Goal: Information Seeking & Learning: Compare options

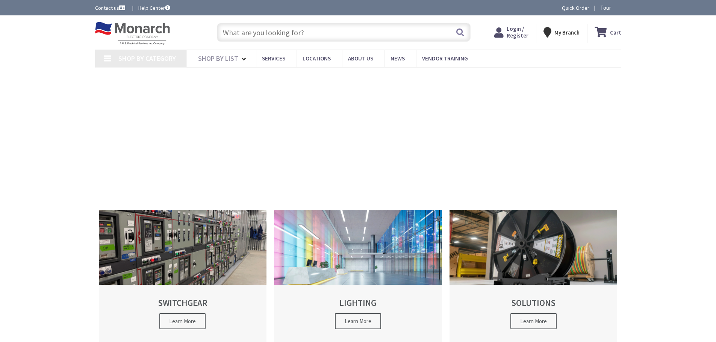
type input "[GEOGRAPHIC_DATA][PERSON_NAME], [GEOGRAPHIC_DATA]"
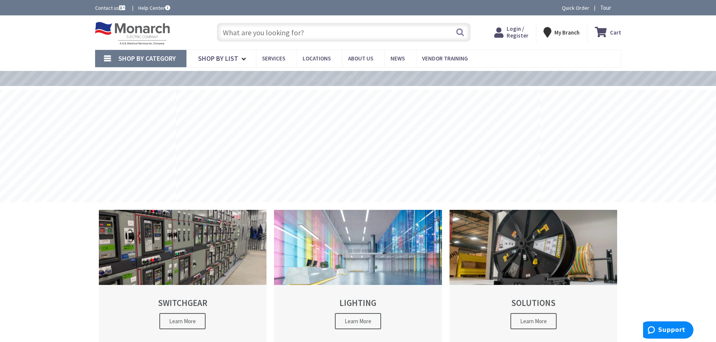
click at [311, 29] on input "text" at bounding box center [344, 32] width 254 height 19
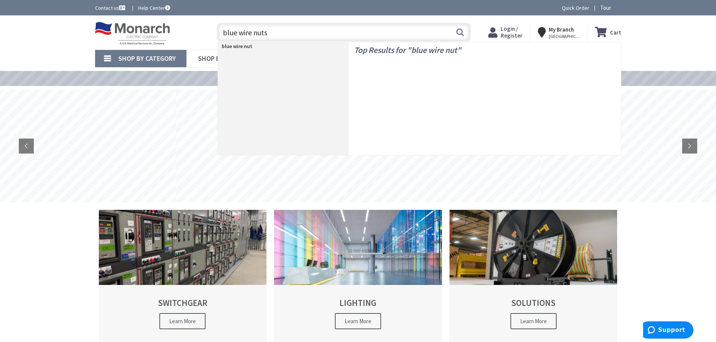
type input "blue wire nuts"
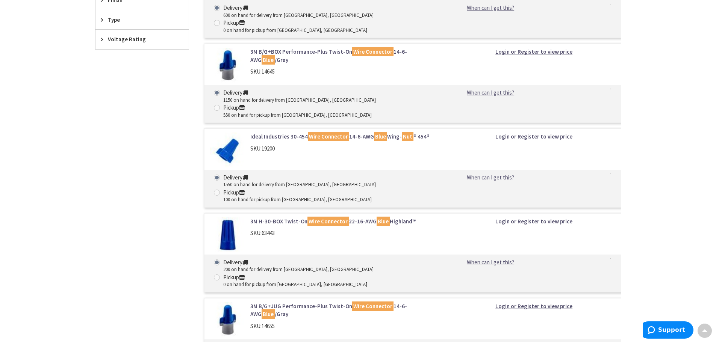
scroll to position [338, 0]
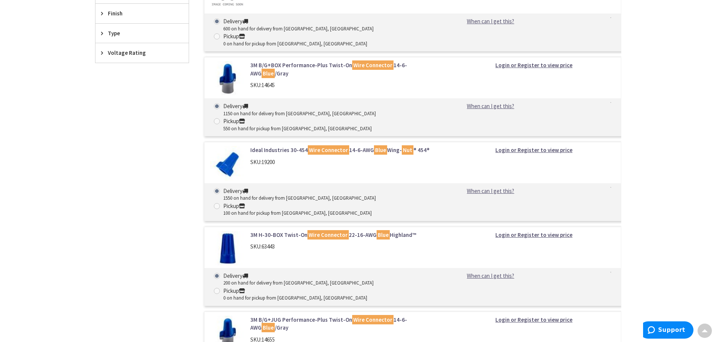
click at [272, 231] on link "3M H-30-BOX Twist-On Wire Connector 22-16-AWG Blue Highland™" at bounding box center [345, 235] width 191 height 8
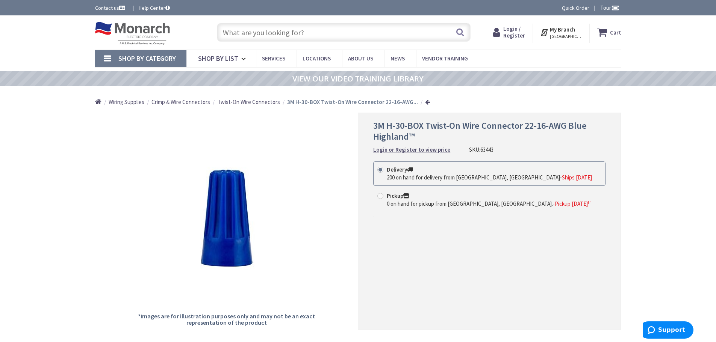
click at [23, 39] on div "Skip to Content Toggle Nav Search Cart My Cart Close" at bounding box center [358, 32] width 716 height 34
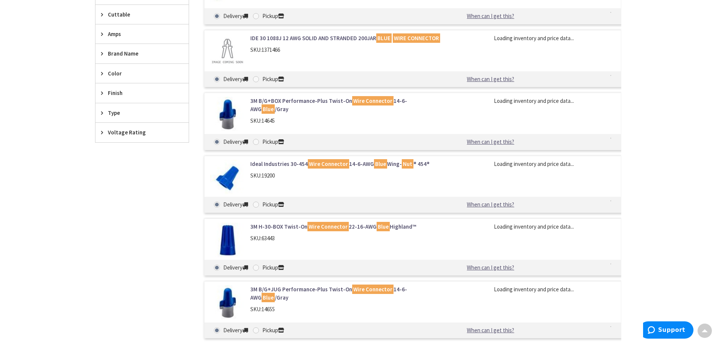
scroll to position [292, 0]
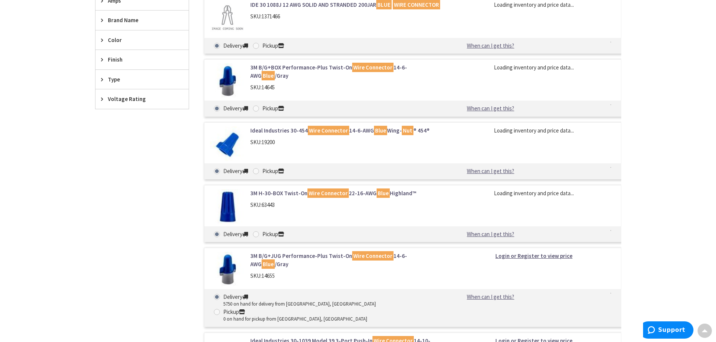
click at [218, 199] on img at bounding box center [227, 206] width 35 height 35
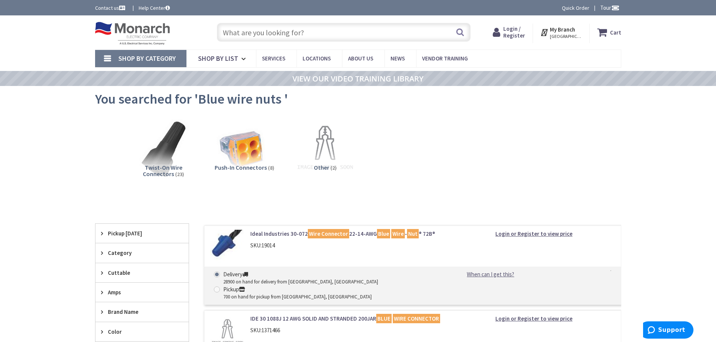
click at [290, 31] on input "text" at bounding box center [344, 32] width 254 height 19
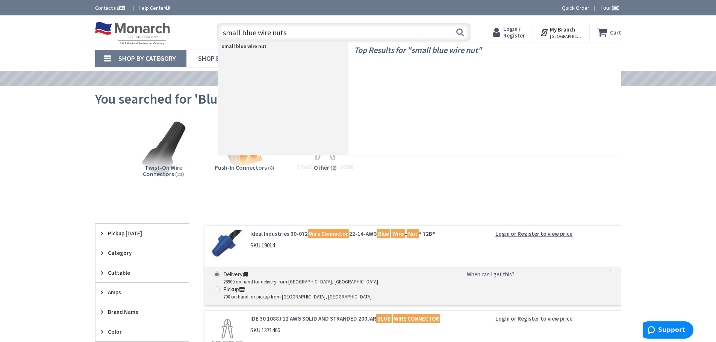
type input "small blue wire nuts"
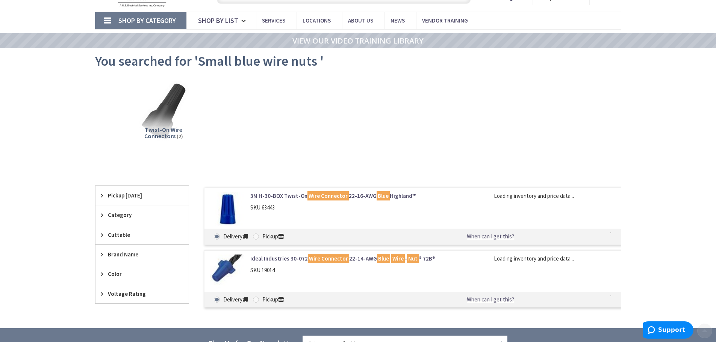
scroll to position [75, 0]
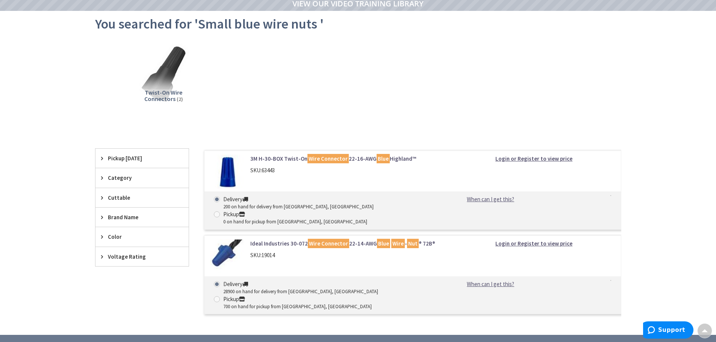
click at [227, 169] on img at bounding box center [227, 172] width 35 height 35
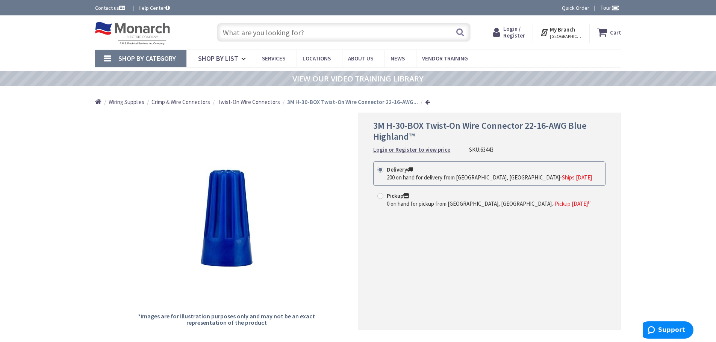
click at [263, 35] on input "text" at bounding box center [344, 32] width 254 height 19
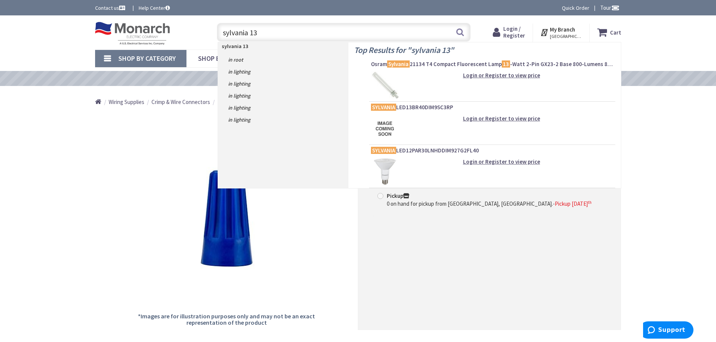
type input "sylvania 13"
click at [391, 83] on img at bounding box center [385, 85] width 28 height 28
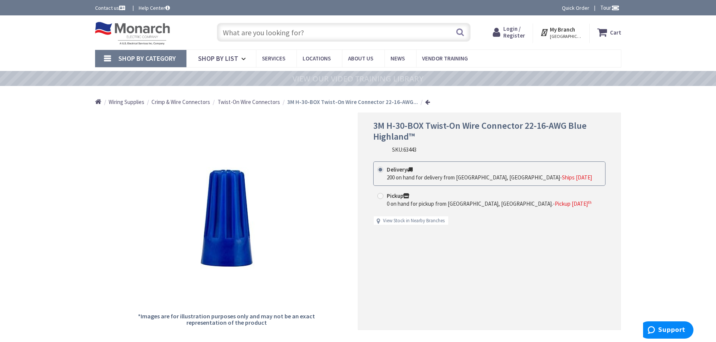
click at [308, 32] on input "text" at bounding box center [344, 32] width 254 height 19
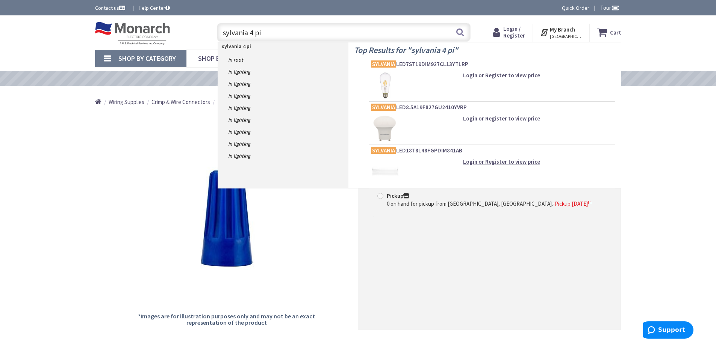
type input "sylvania 4 pin"
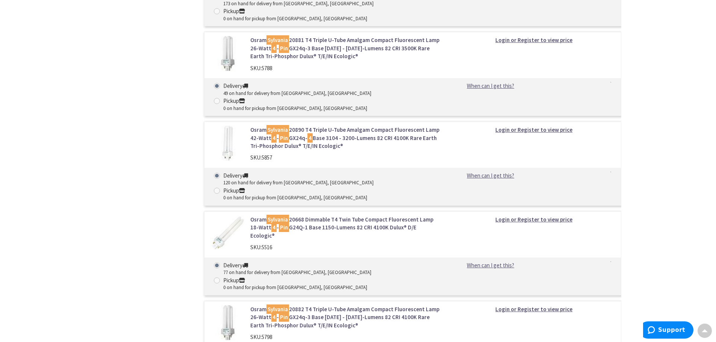
scroll to position [789, 0]
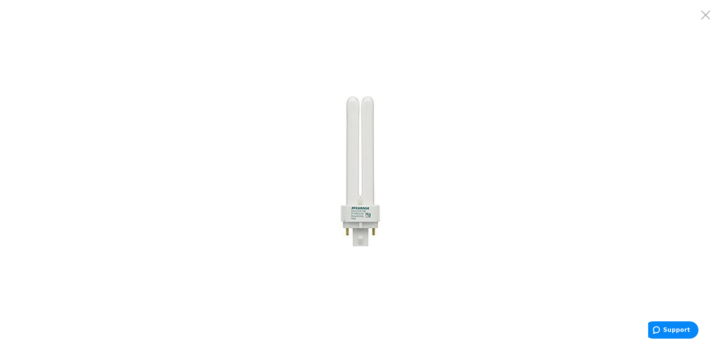
click at [362, 215] on img at bounding box center [361, 171] width 150 height 150
click at [363, 218] on img at bounding box center [361, 171] width 150 height 150
click at [357, 221] on img at bounding box center [361, 171] width 150 height 150
click at [370, 122] on img at bounding box center [361, 171] width 150 height 150
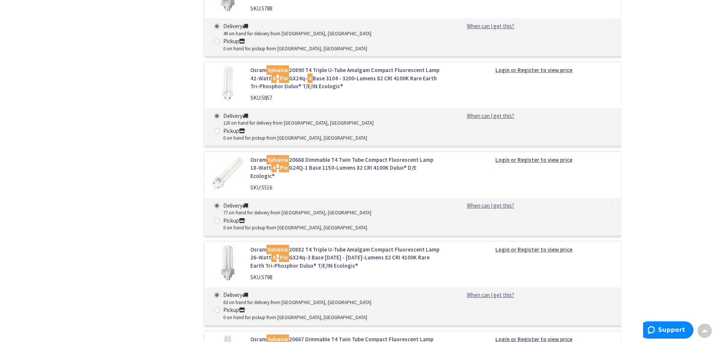
scroll to position [833, 0]
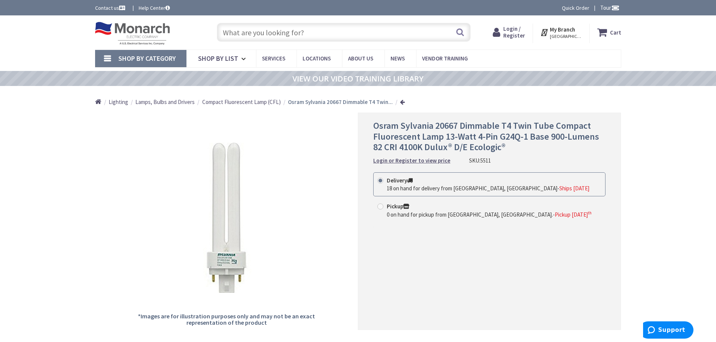
click at [329, 34] on input "text" at bounding box center [344, 32] width 254 height 19
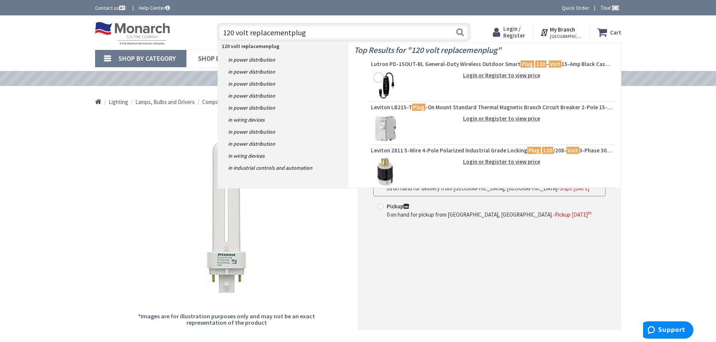
type input "120 volt replacement plug"
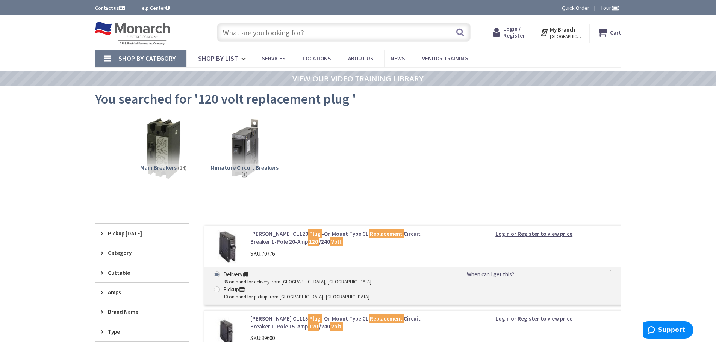
click at [335, 30] on input "text" at bounding box center [344, 32] width 254 height 19
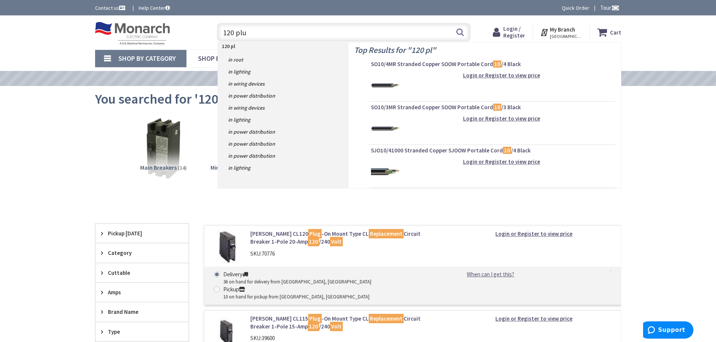
type input "120 plug"
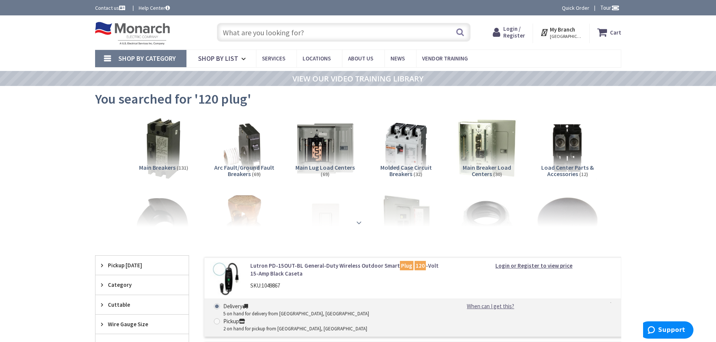
click at [356, 222] on strong at bounding box center [358, 223] width 9 height 8
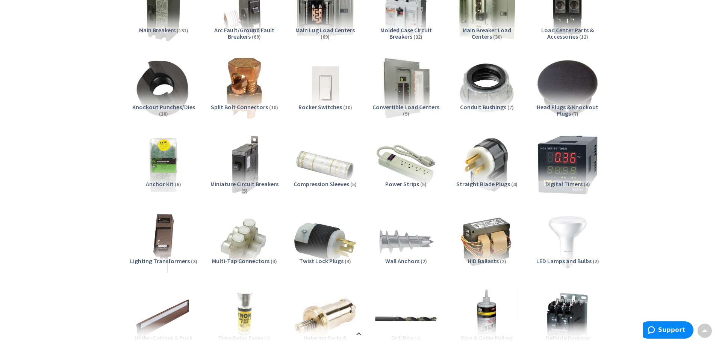
scroll to position [150, 0]
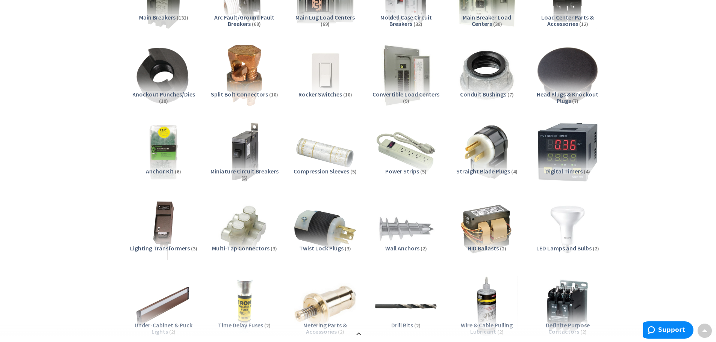
click at [478, 173] on span "Straight Blade Plugs" at bounding box center [483, 172] width 54 height 8
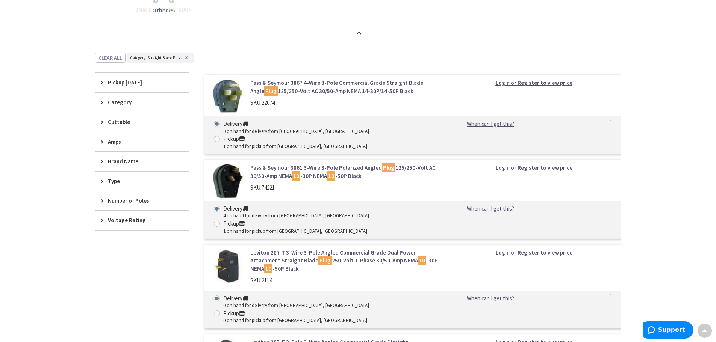
scroll to position [833, 0]
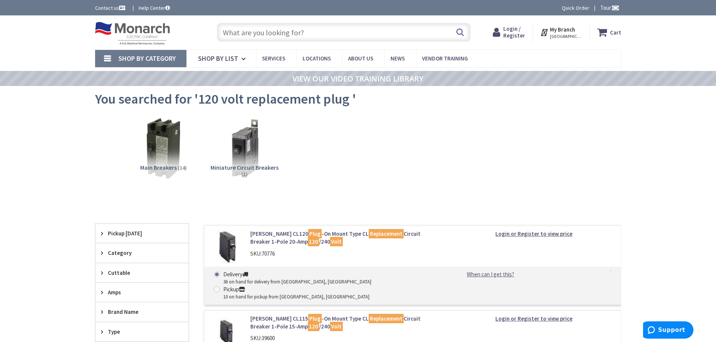
click at [309, 31] on input "text" at bounding box center [344, 32] width 254 height 19
click at [233, 62] on span "Shop By List" at bounding box center [218, 58] width 40 height 9
click at [120, 55] on span "Shop By Category" at bounding box center [146, 58] width 57 height 9
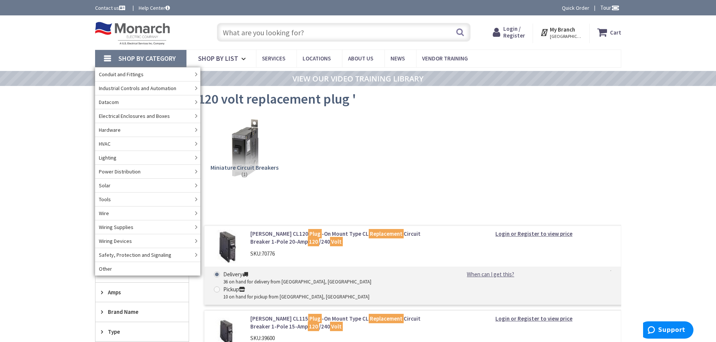
click at [296, 33] on input "text" at bounding box center [344, 32] width 254 height 19
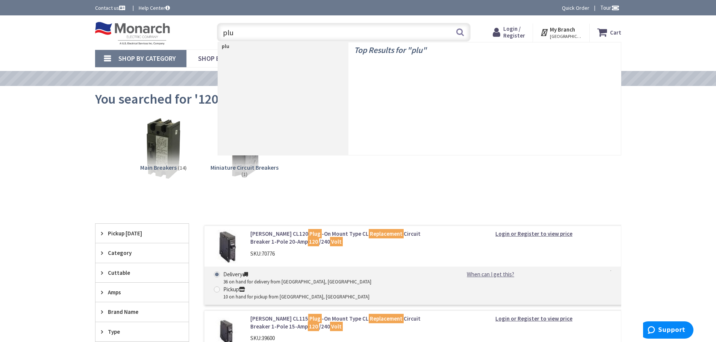
type input "plug"
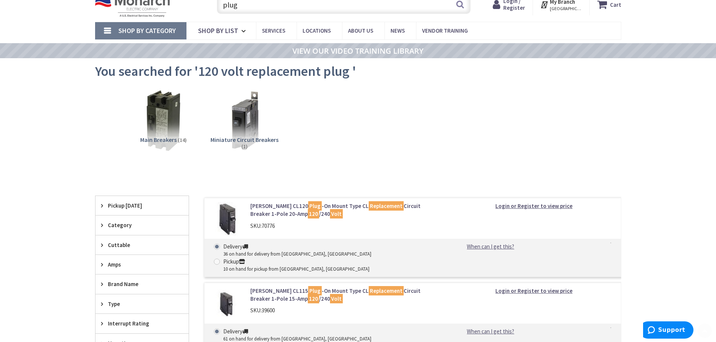
scroll to position [266, 0]
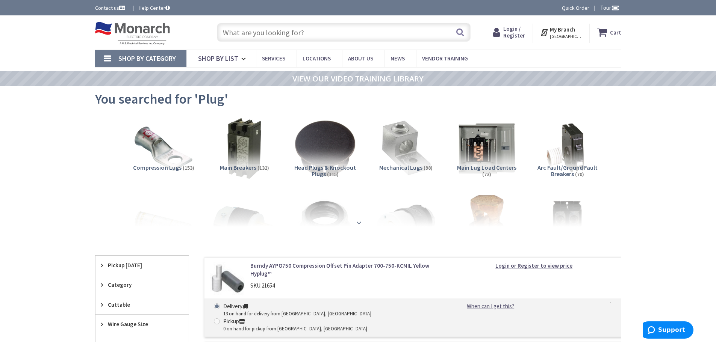
click at [360, 223] on strong at bounding box center [358, 223] width 9 height 8
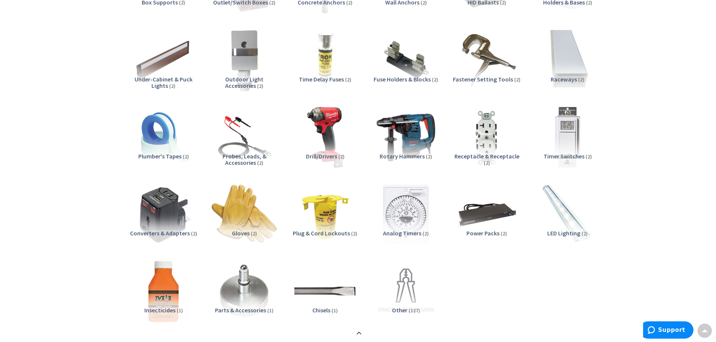
scroll to position [1127, 0]
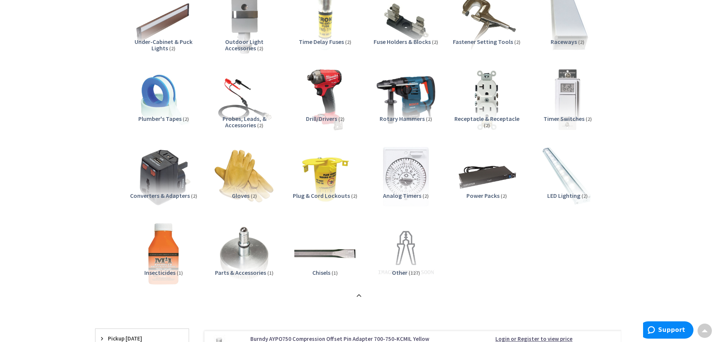
click at [484, 114] on img at bounding box center [486, 100] width 68 height 68
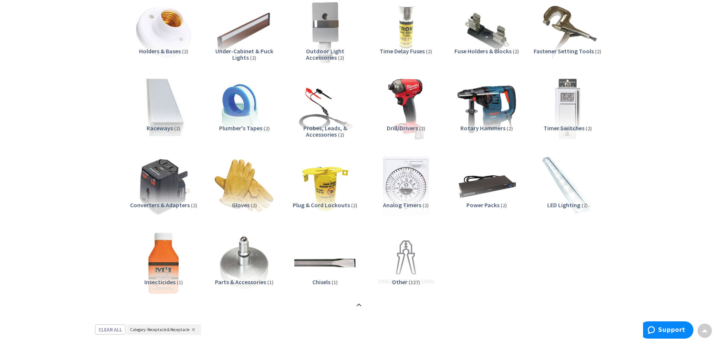
scroll to position [1104, 0]
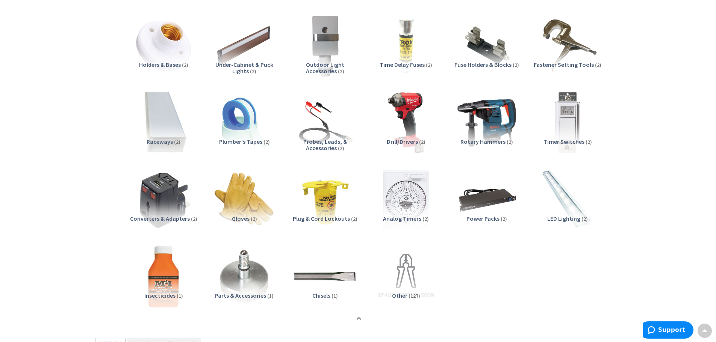
click at [161, 126] on img at bounding box center [163, 123] width 68 height 68
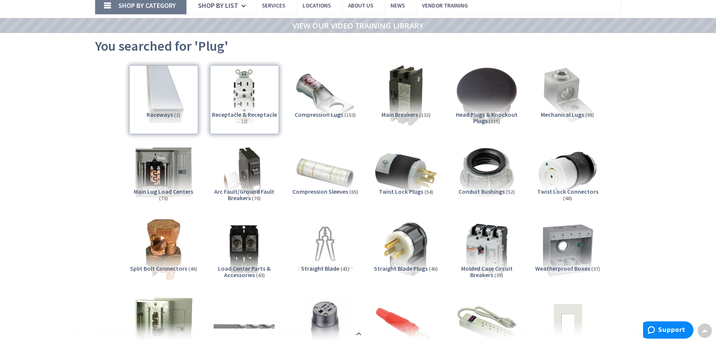
scroll to position [52, 0]
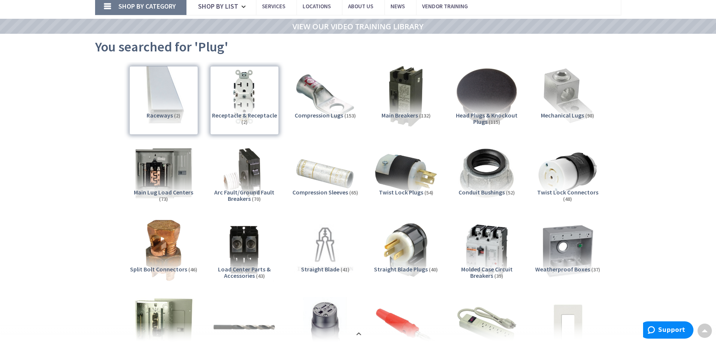
click at [243, 113] on div "Receptacle & Receptacle (2)" at bounding box center [244, 100] width 69 height 69
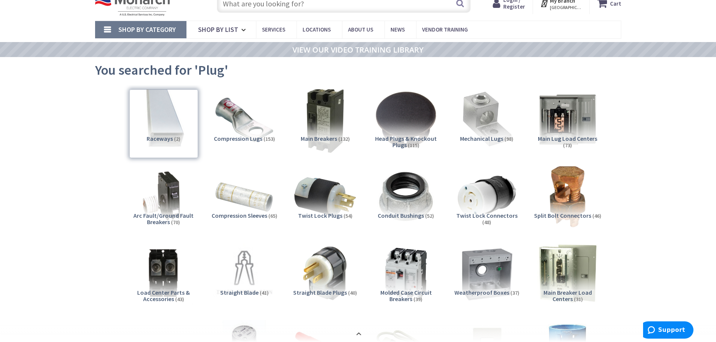
scroll to position [38, 0]
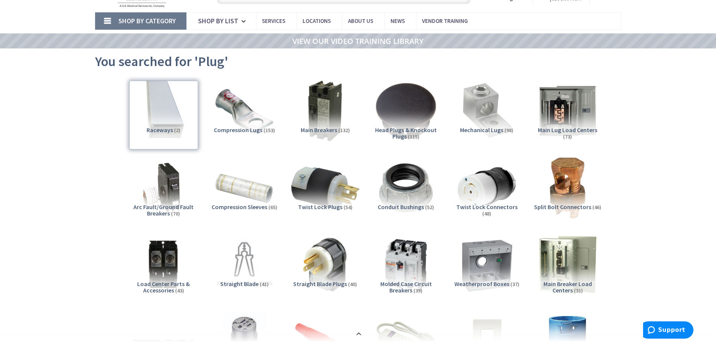
click at [331, 197] on img at bounding box center [325, 188] width 68 height 68
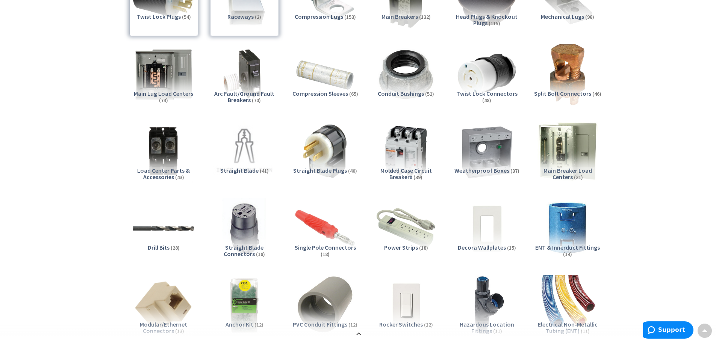
scroll to position [113, 0]
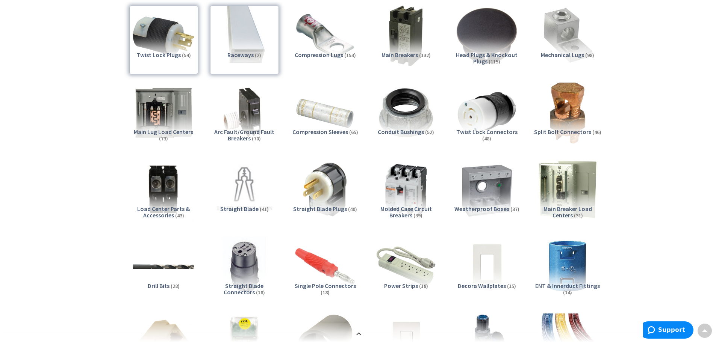
click at [321, 207] on span "Straight Blade Plugs" at bounding box center [320, 209] width 54 height 8
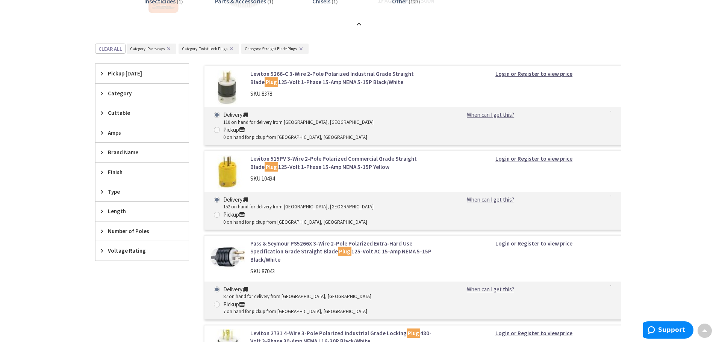
scroll to position [1405, 0]
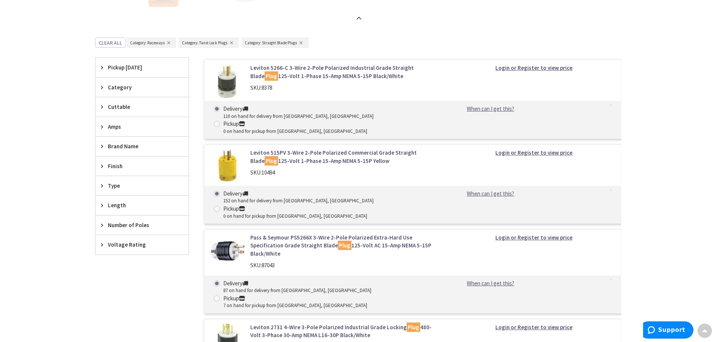
click at [351, 73] on link "Leviton 5266-C 3-Wire 2-Pole Polarized Industrial Grade Straight Blade Plug 125…" at bounding box center [345, 72] width 191 height 16
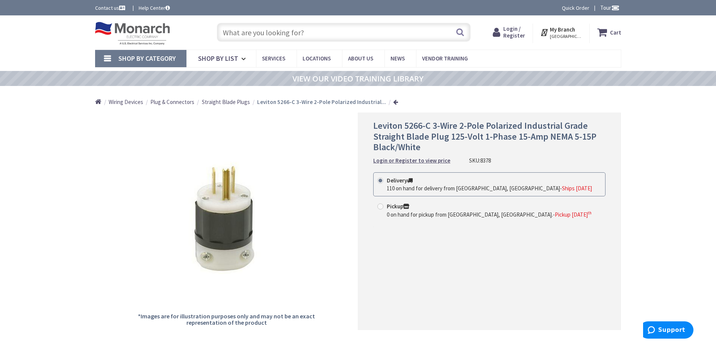
click at [12, 54] on div "Shop By Category Conduit and Fittings Cable Tray & Accessories Cable Trays Cabl…" at bounding box center [358, 59] width 716 height 18
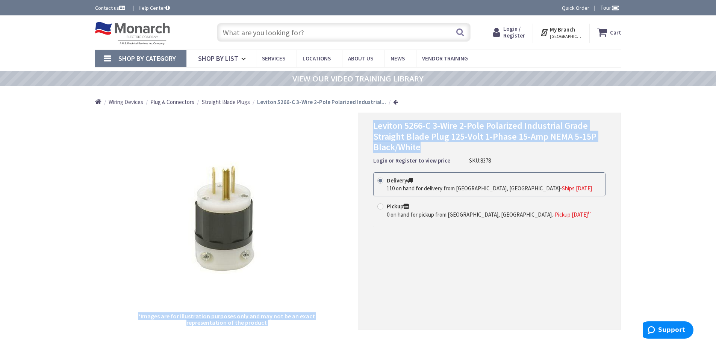
drag, startPoint x: 424, startPoint y: 147, endPoint x: 357, endPoint y: 121, distance: 72.1
click at [357, 121] on div "*Images are for illustration purposes only and may not be an exact representati…" at bounding box center [358, 222] width 526 height 218
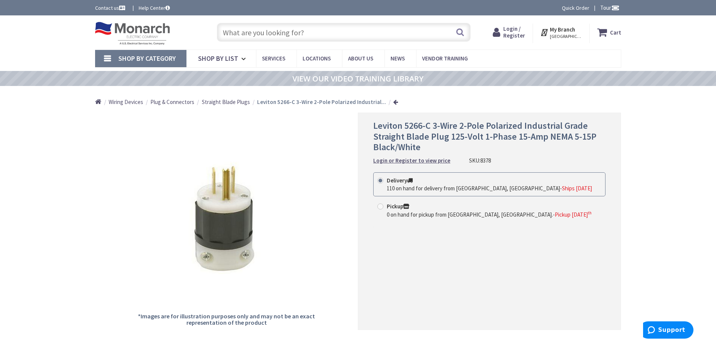
click at [329, 211] on div "*Images are for illustration purposes only and may not be an exact representati…" at bounding box center [226, 222] width 263 height 218
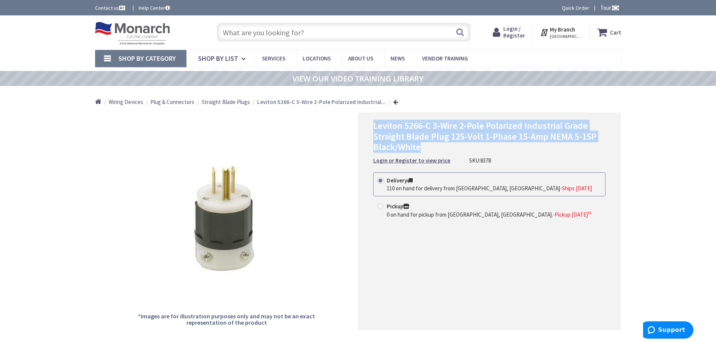
drag, startPoint x: 420, startPoint y: 145, endPoint x: 371, endPoint y: 131, distance: 50.4
click at [371, 131] on div "Leviton 5266-C 3-Wire 2-Pole Polarized Industrial Grade Straight Blade Plug 125…" at bounding box center [489, 222] width 263 height 218
copy span "Leviton 5266-C 3-Wire 2-Pole Polarized Industrial Grade Straight Blade Plug 125…"
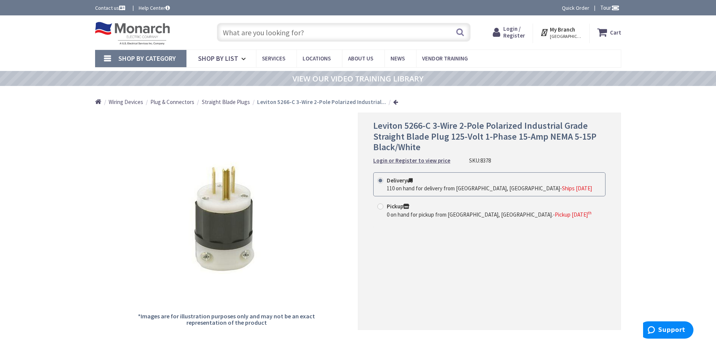
click at [544, 159] on div "Leviton 5266-C 3-Wire 2-Pole Polarized Industrial Grade Straight Blade Plug 125…" at bounding box center [489, 143] width 232 height 44
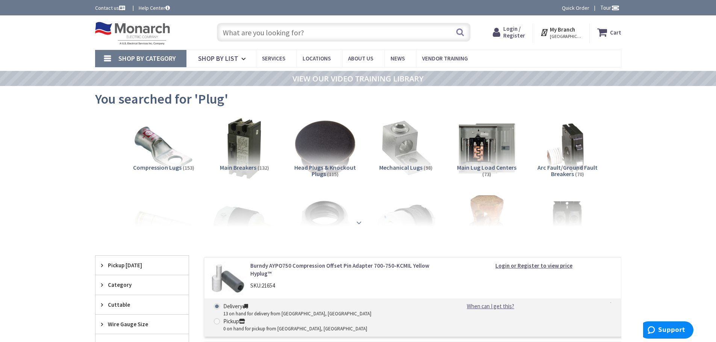
click at [357, 221] on strong at bounding box center [358, 223] width 9 height 8
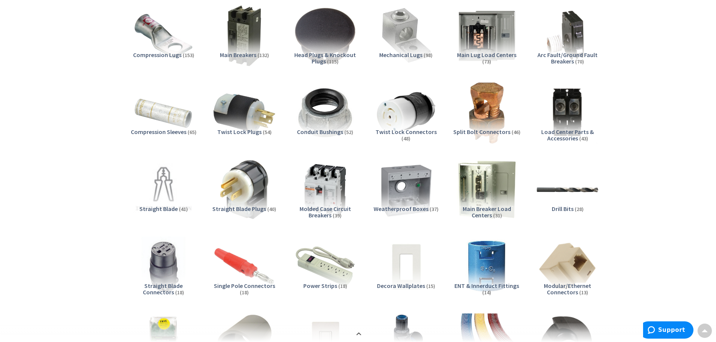
click at [243, 185] on img at bounding box center [244, 190] width 68 height 68
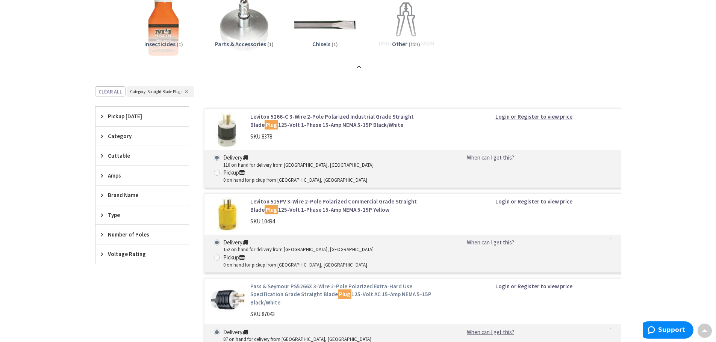
scroll to position [1330, 0]
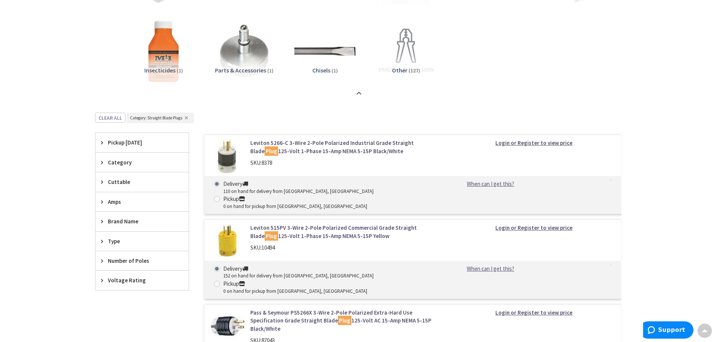
click at [270, 154] on link "Leviton 5266-C 3-Wire 2-Pole Polarized Industrial Grade Straight Blade Plug 125…" at bounding box center [345, 147] width 191 height 16
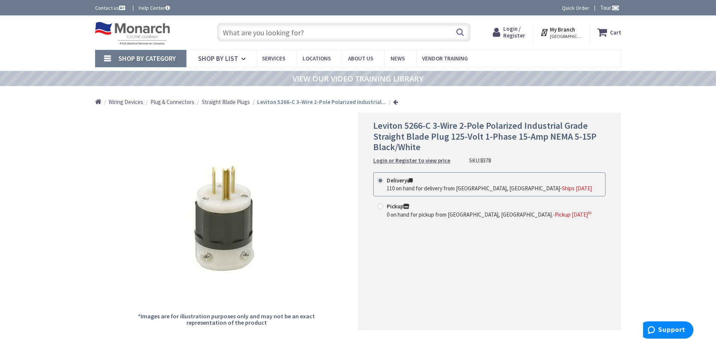
click at [329, 32] on input "text" at bounding box center [344, 32] width 254 height 19
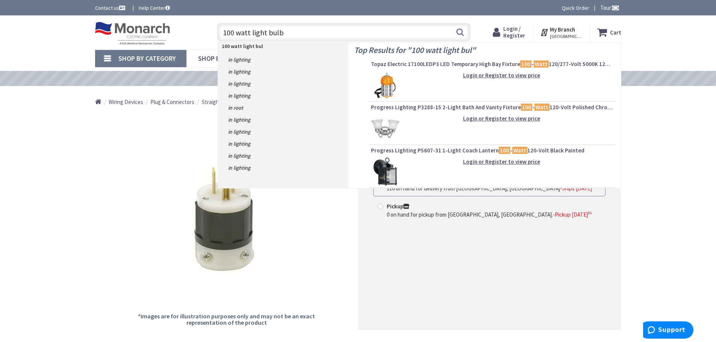
type input "100 watt light bulbs"
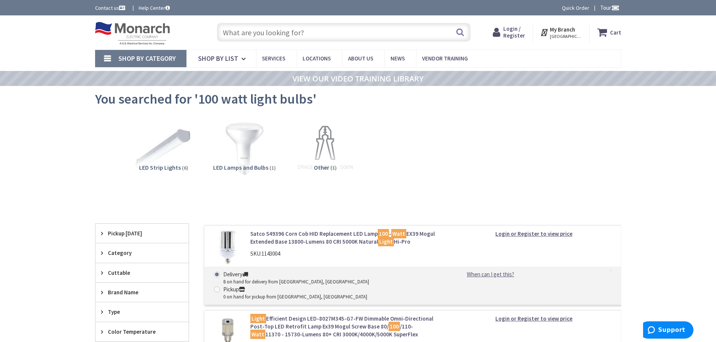
click at [246, 135] on img at bounding box center [244, 149] width 68 height 68
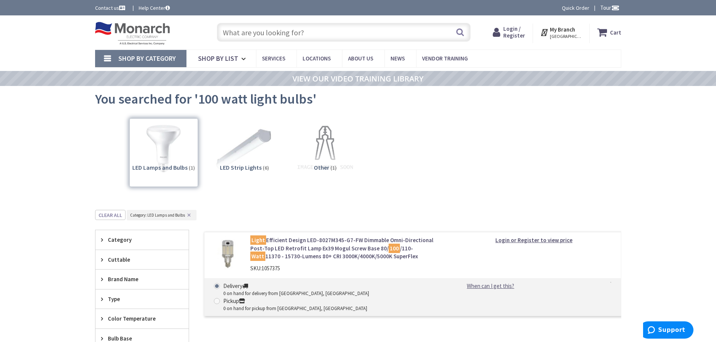
click at [330, 39] on input "text" at bounding box center [344, 32] width 254 height 19
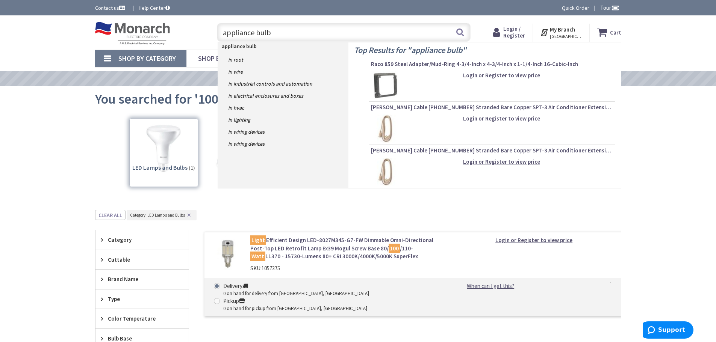
type input "appliance bulbs"
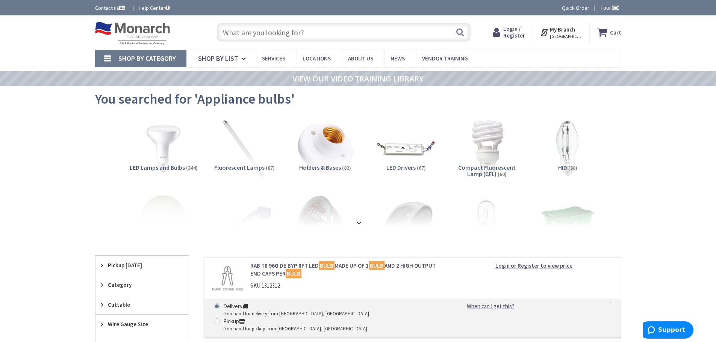
click at [497, 160] on img at bounding box center [486, 149] width 68 height 68
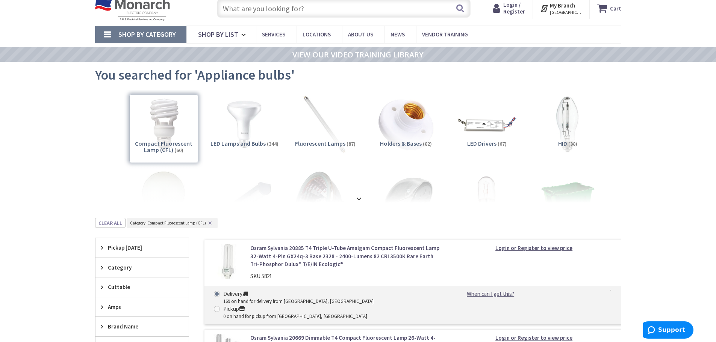
scroll to position [38, 0]
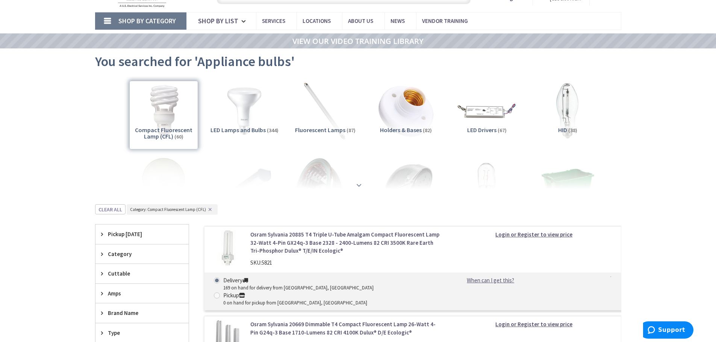
click at [357, 181] on strong at bounding box center [358, 185] width 9 height 8
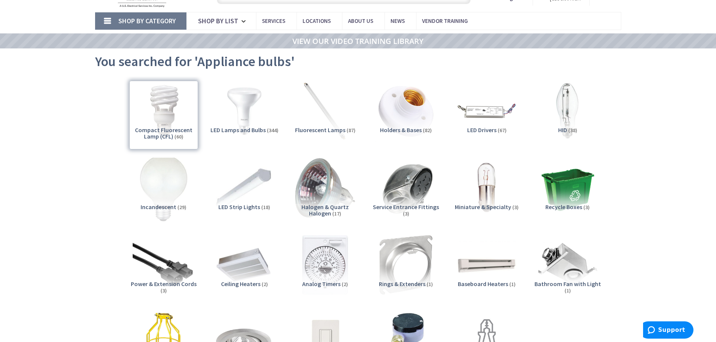
click at [170, 177] on img at bounding box center [163, 188] width 68 height 68
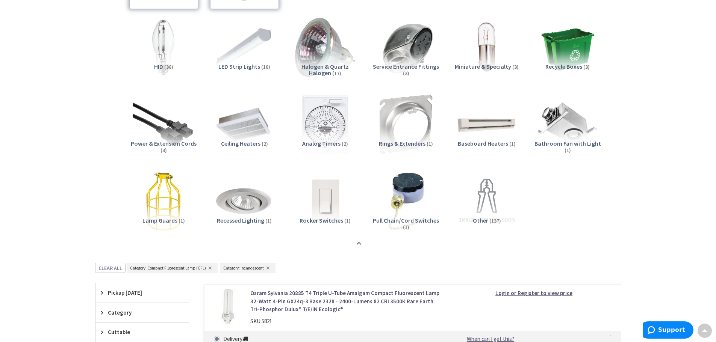
scroll to position [0, 0]
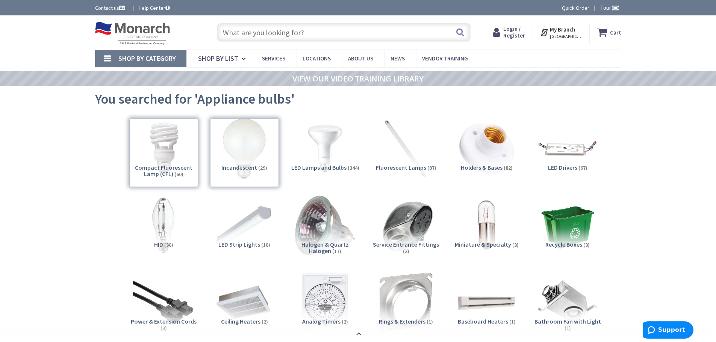
click at [305, 29] on input "text" at bounding box center [344, 32] width 254 height 19
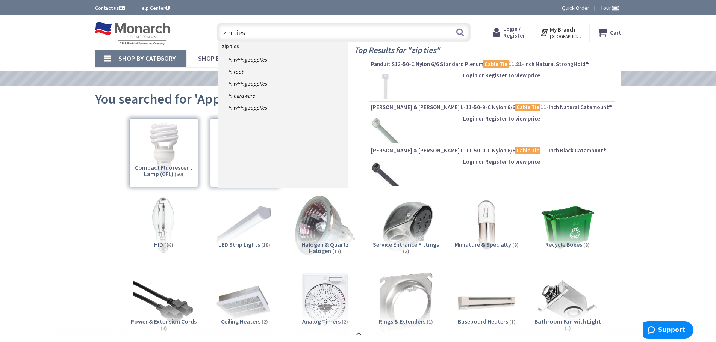
type input "zip ties"
click at [401, 168] on div "Login or Register to view price" at bounding box center [492, 172] width 242 height 28
click at [384, 150] on span "Thomas & Betts L-11-50-0-C Nylon 6/6 Cable Tie 11-Inch Black Catamount®" at bounding box center [492, 151] width 242 height 8
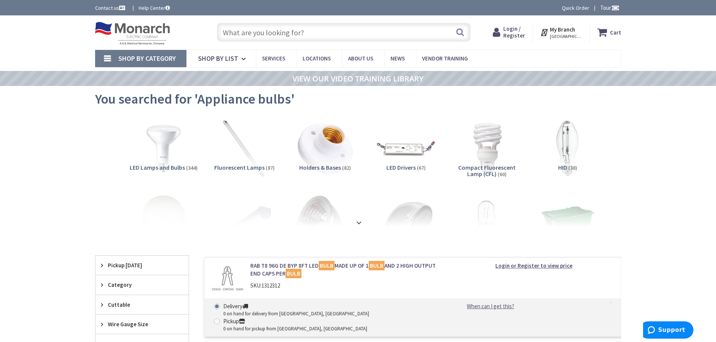
click at [323, 33] on input "text" at bounding box center [344, 32] width 254 height 19
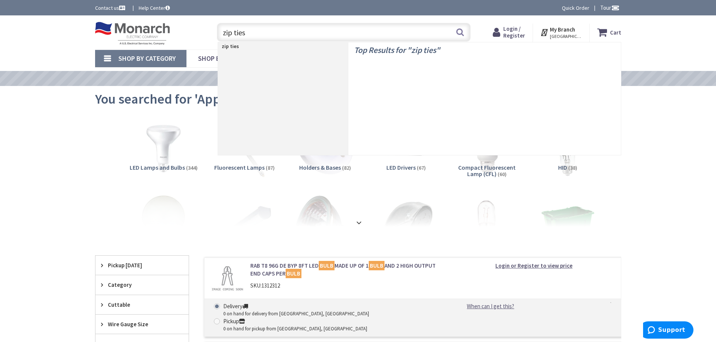
type input "zip ties"
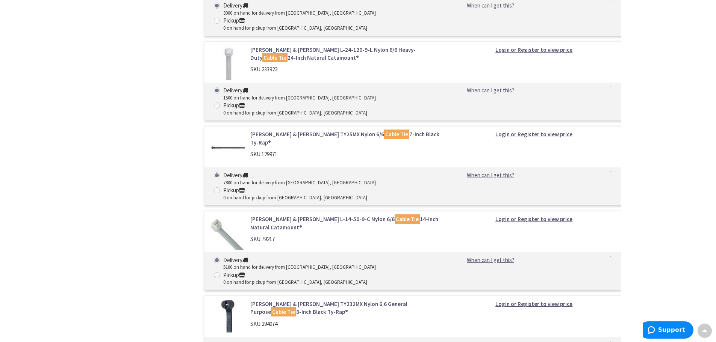
scroll to position [2743, 0]
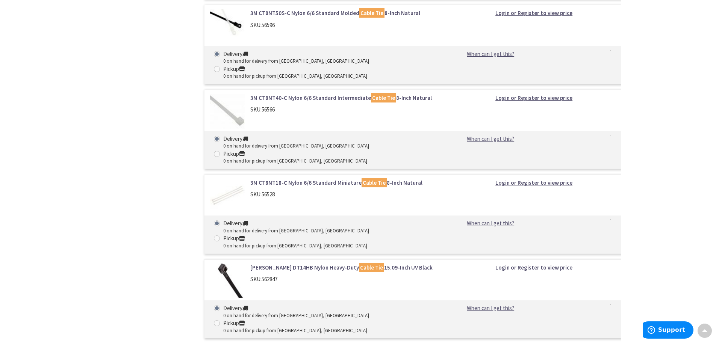
scroll to position [9431, 0]
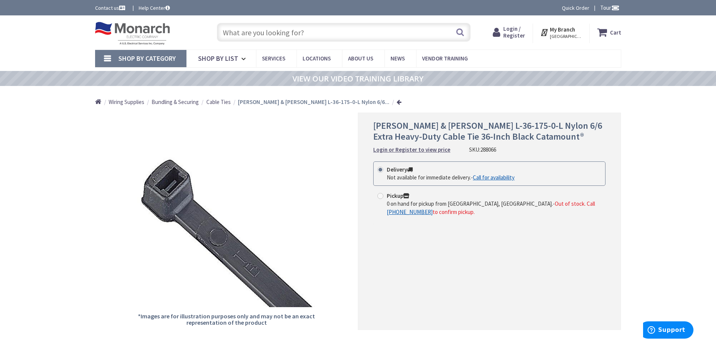
click at [322, 32] on input "text" at bounding box center [344, 32] width 254 height 19
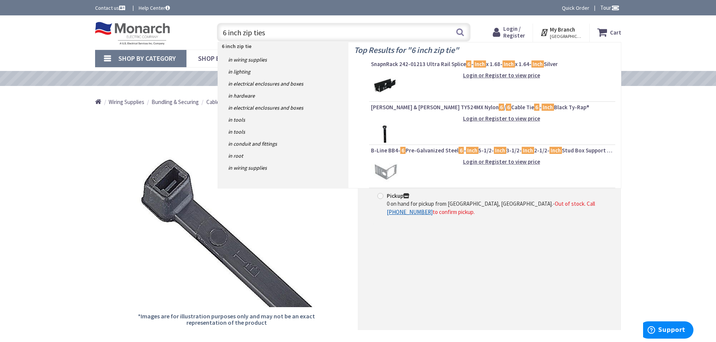
type input "6 inch zip ties"
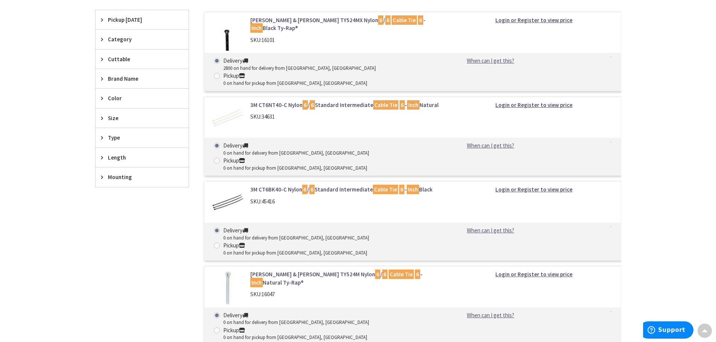
scroll to position [225, 0]
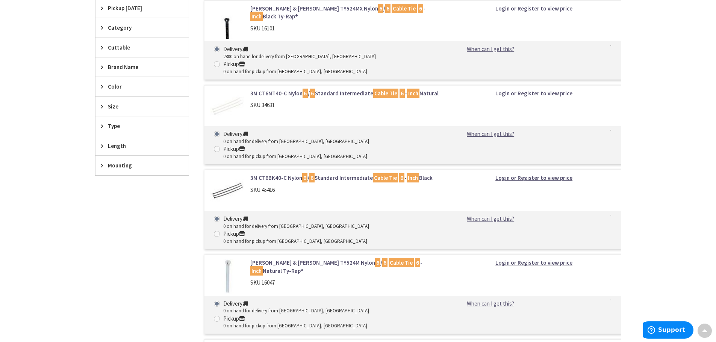
click at [220, 174] on img at bounding box center [227, 191] width 35 height 35
